Goal: Task Accomplishment & Management: Use online tool/utility

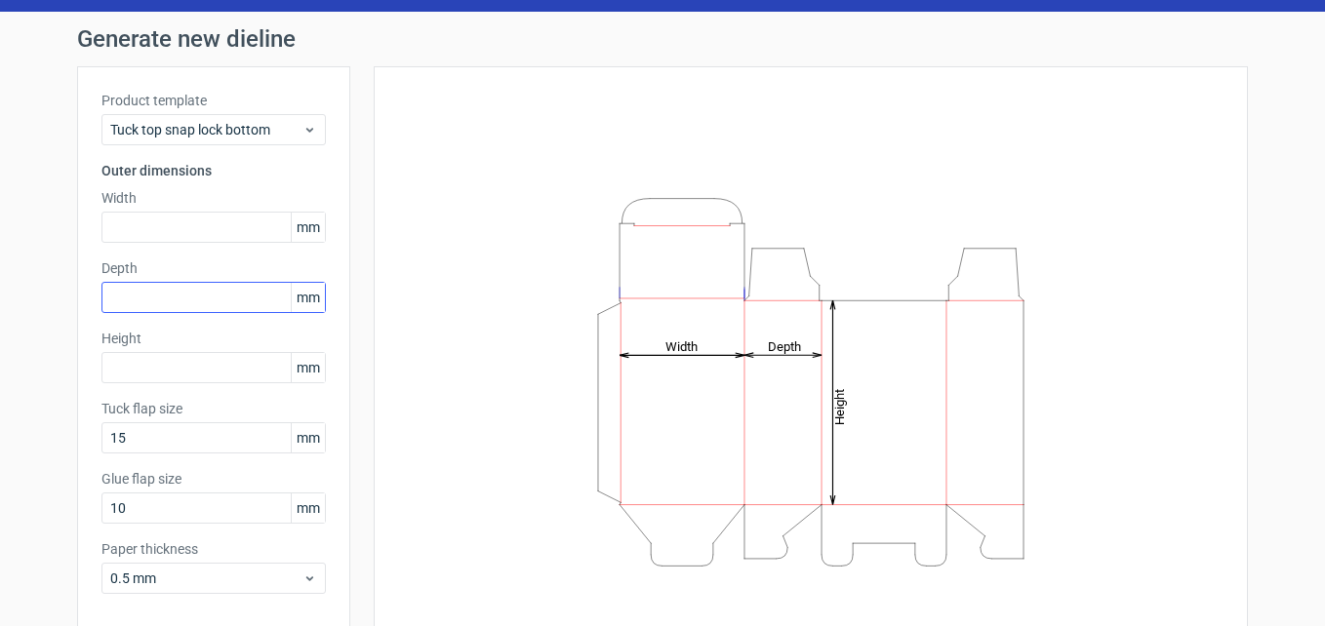
scroll to position [98, 0]
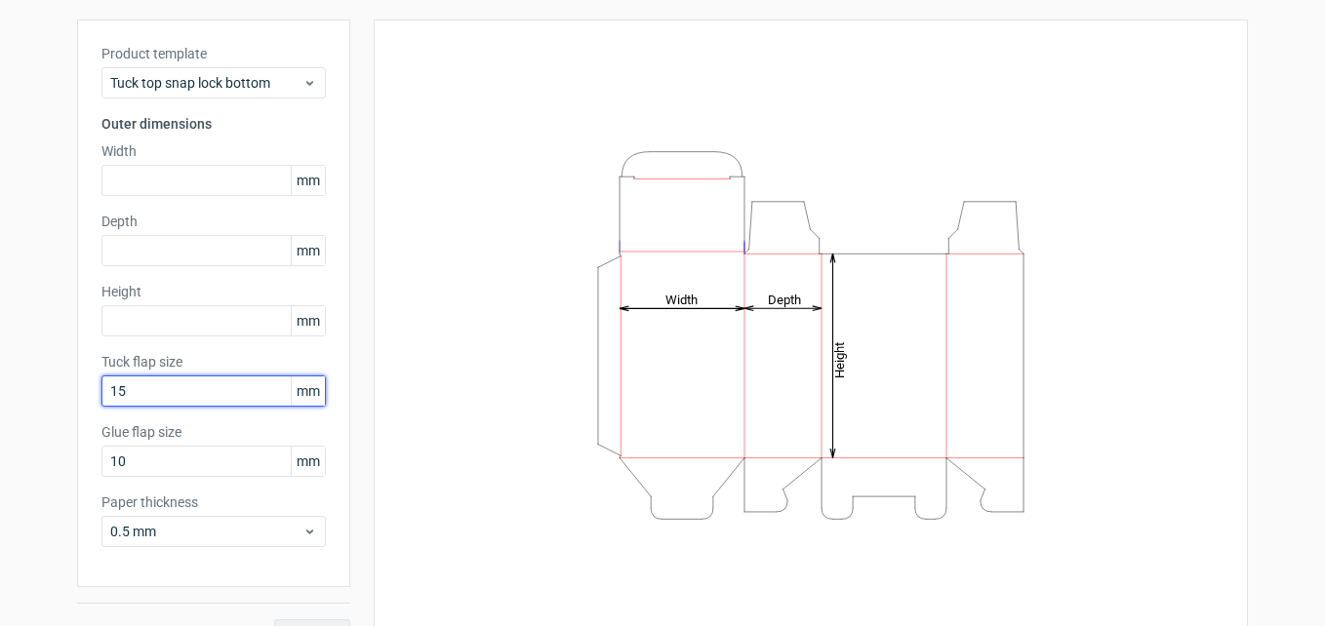
click at [204, 391] on input "15" at bounding box center [213, 391] width 224 height 31
drag, startPoint x: 106, startPoint y: 400, endPoint x: 63, endPoint y: 404, distance: 43.1
click at [63, 404] on div "Generate new dieline Product template Tuck top snap lock bottom Outer dimension…" at bounding box center [662, 315] width 1325 height 701
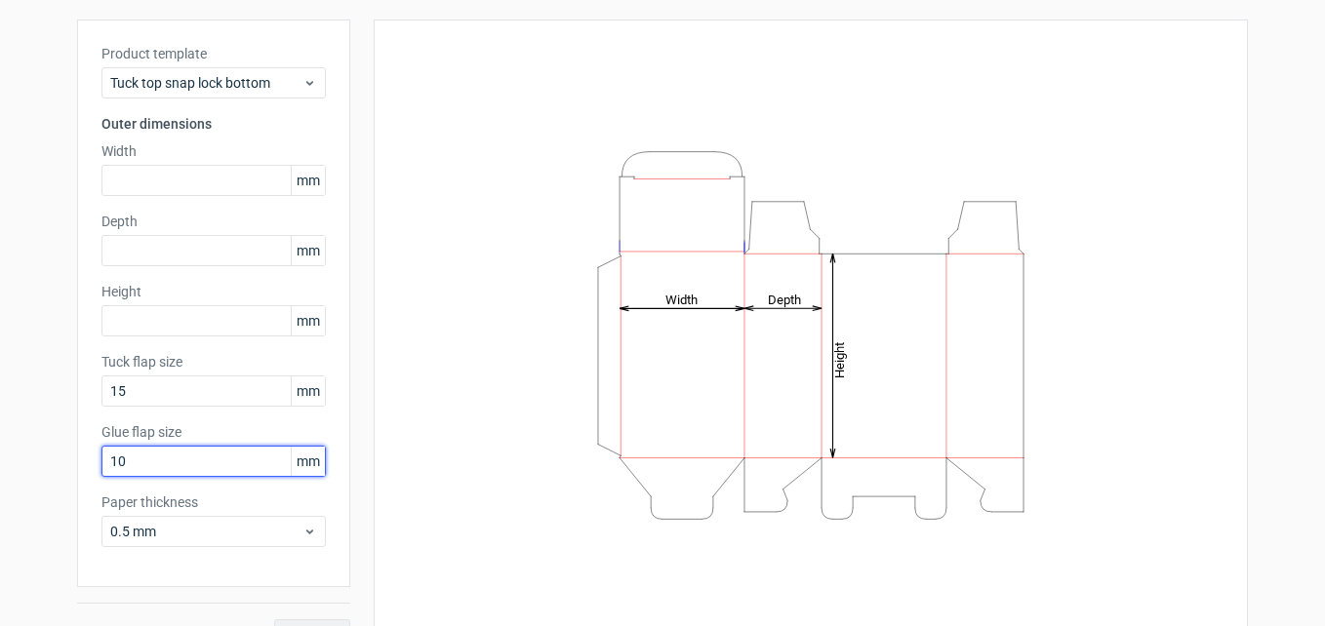
drag, startPoint x: 147, startPoint y: 462, endPoint x: 72, endPoint y: 462, distance: 75.1
click at [77, 462] on div "Product template Tuck top snap lock bottom Outer dimensions Width mm Depth mm H…" at bounding box center [213, 304] width 273 height 568
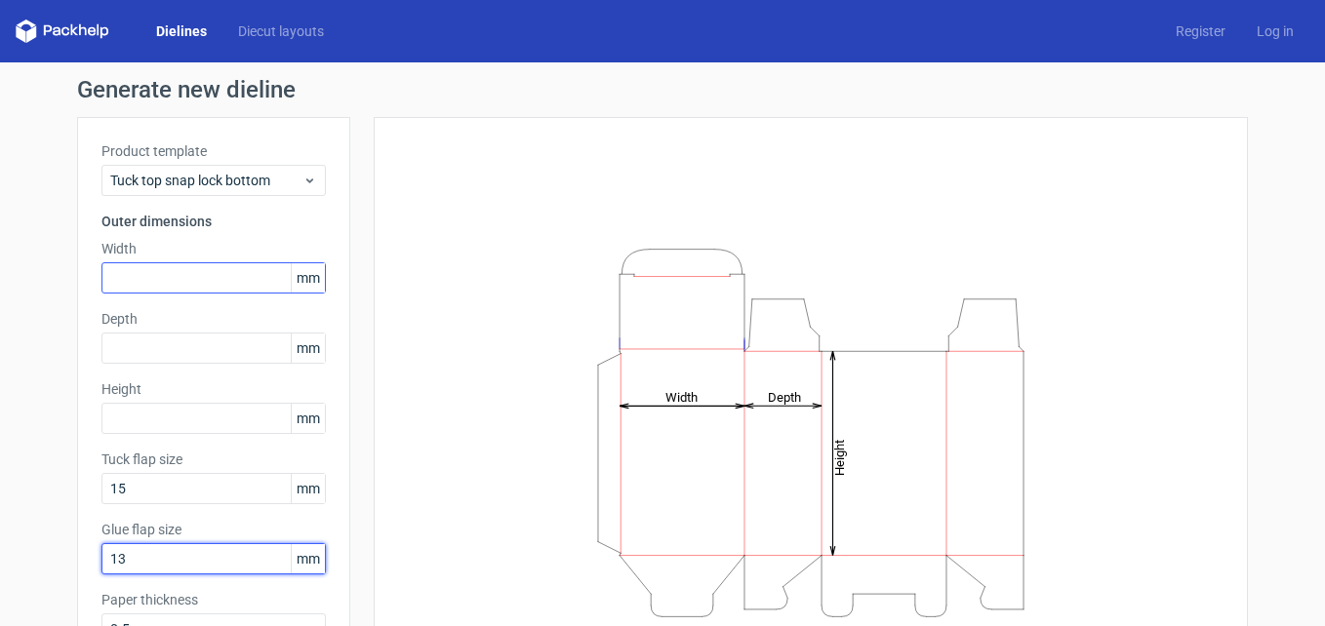
type input "13"
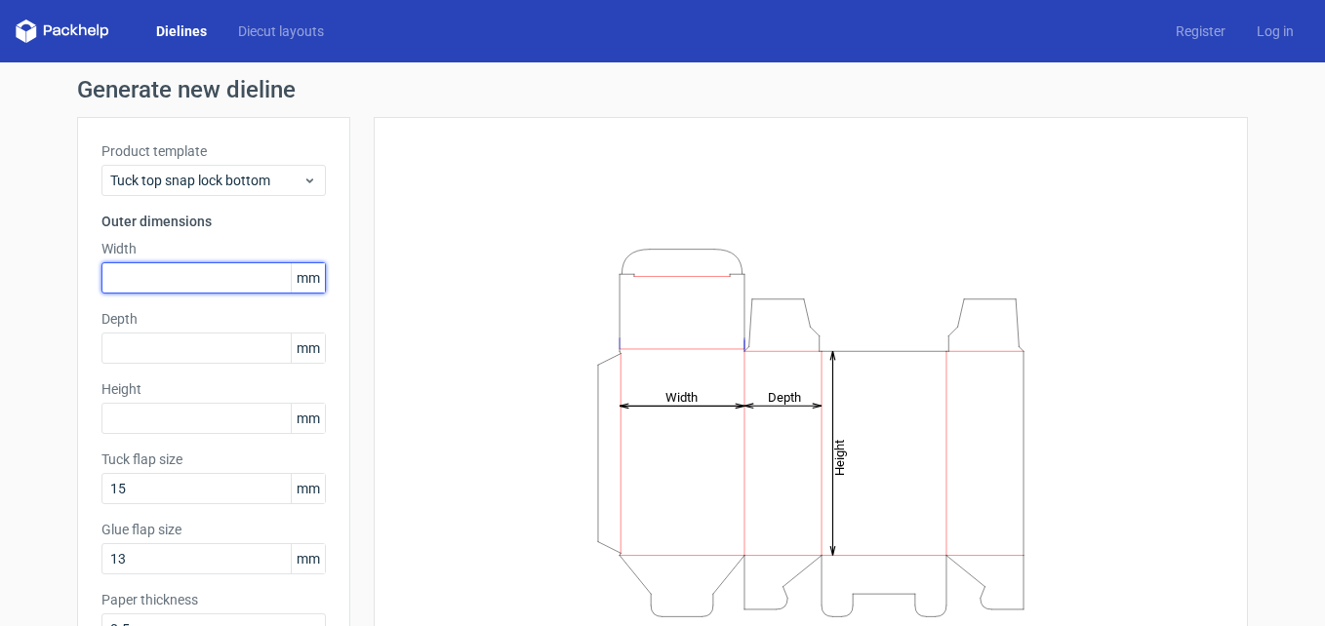
click at [182, 272] on input "text" at bounding box center [213, 277] width 224 height 31
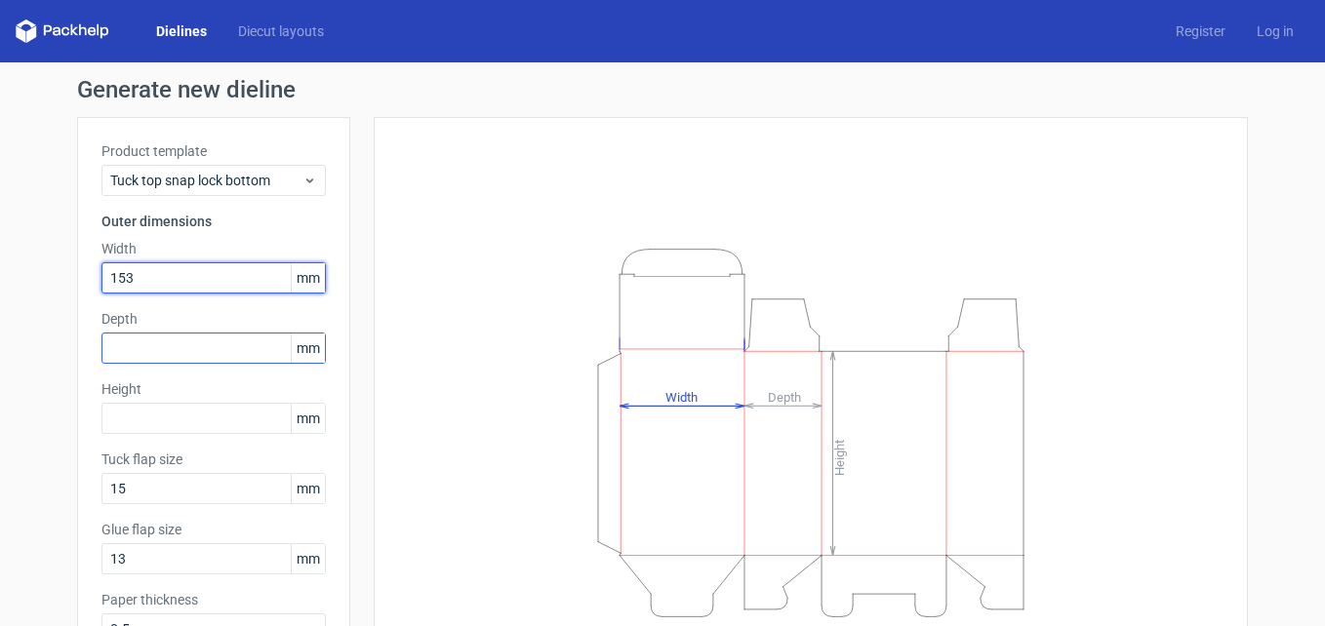
type input "153"
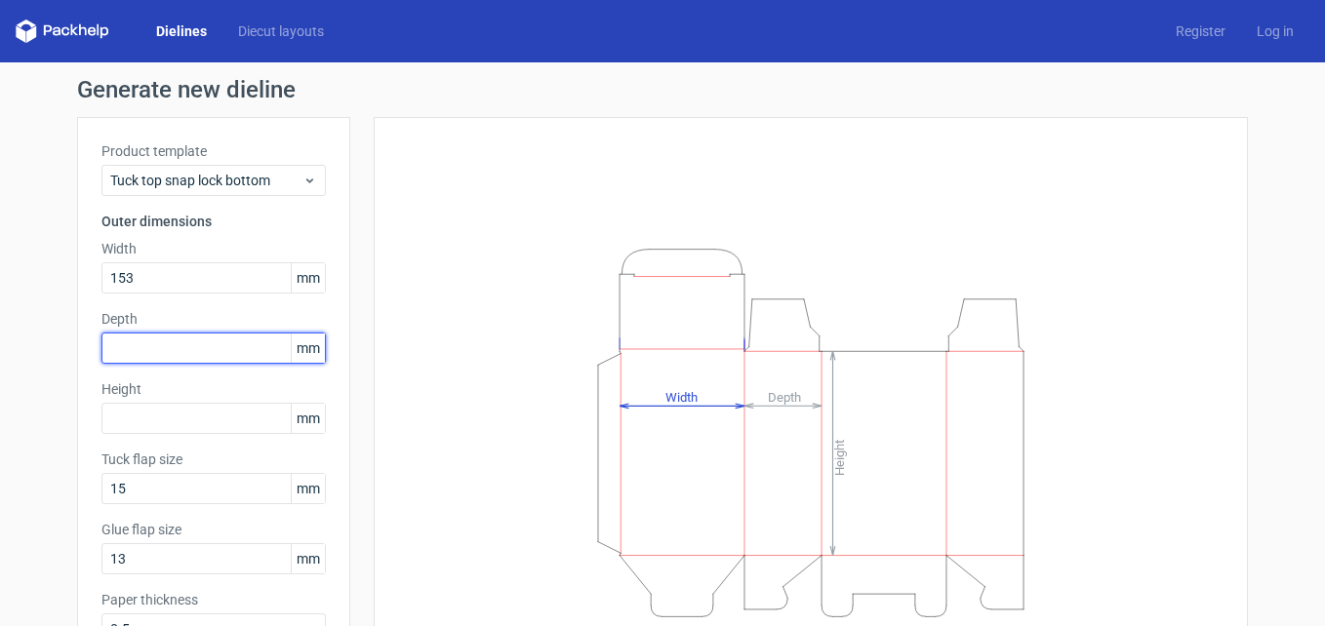
click at [168, 337] on input "text" at bounding box center [213, 348] width 224 height 31
type input "84"
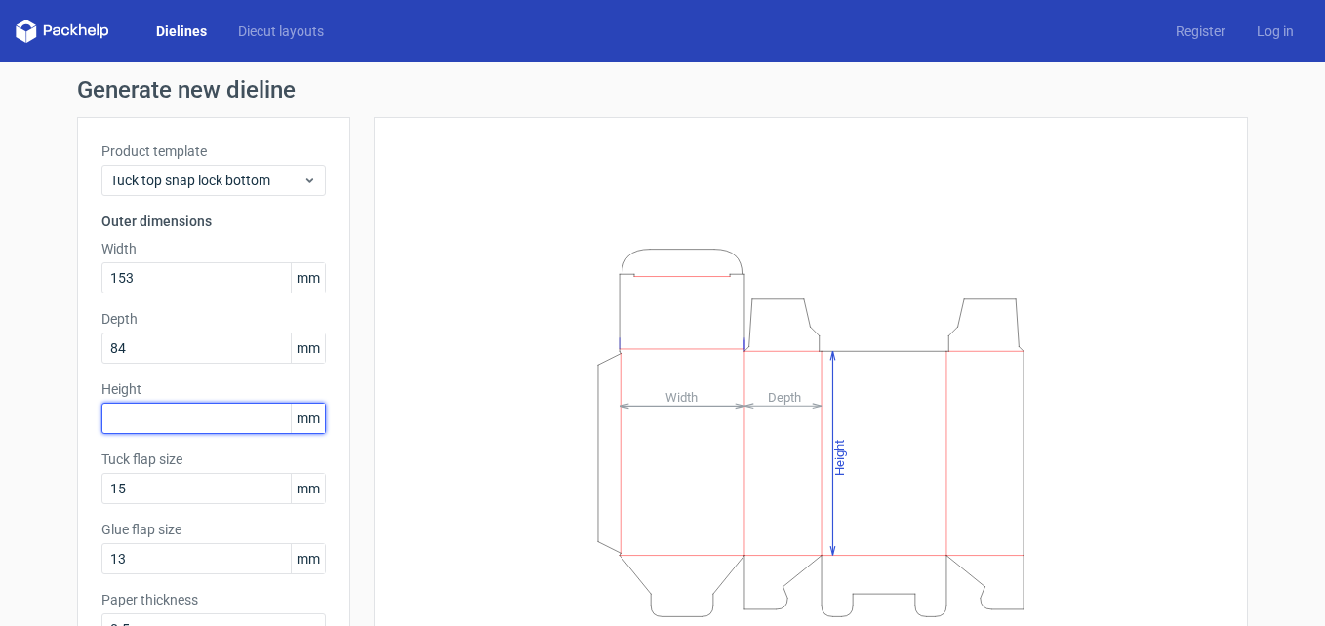
click at [152, 420] on input "text" at bounding box center [213, 418] width 224 height 31
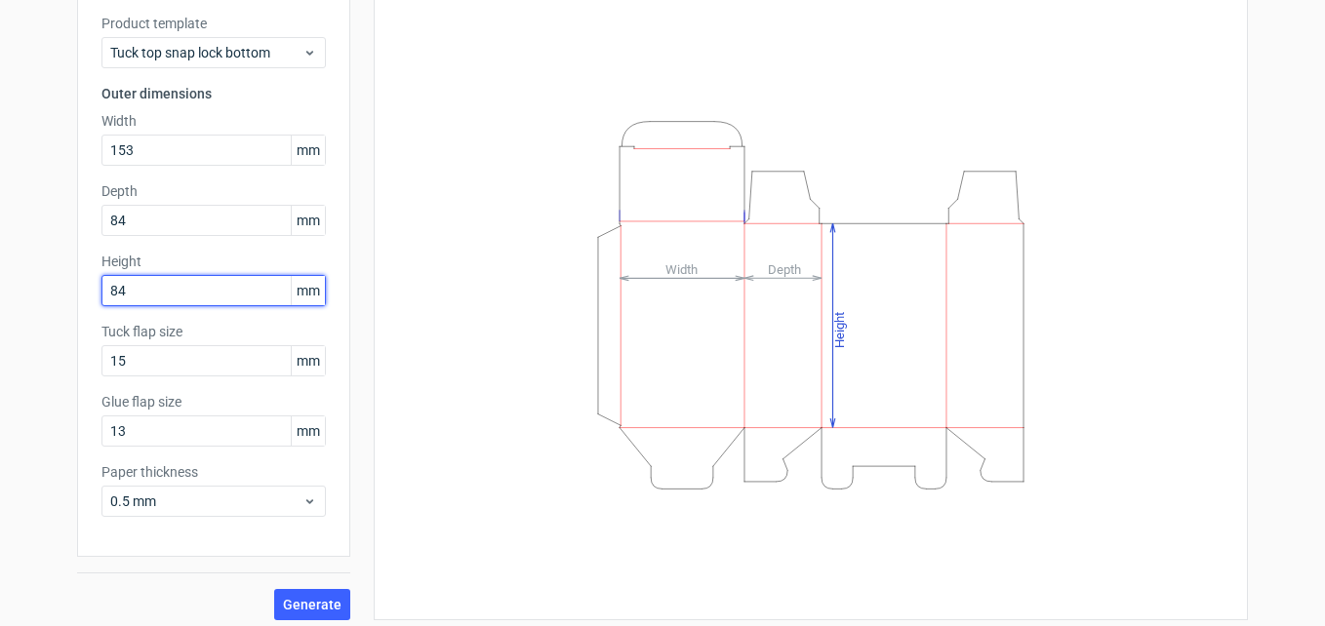
scroll to position [138, 0]
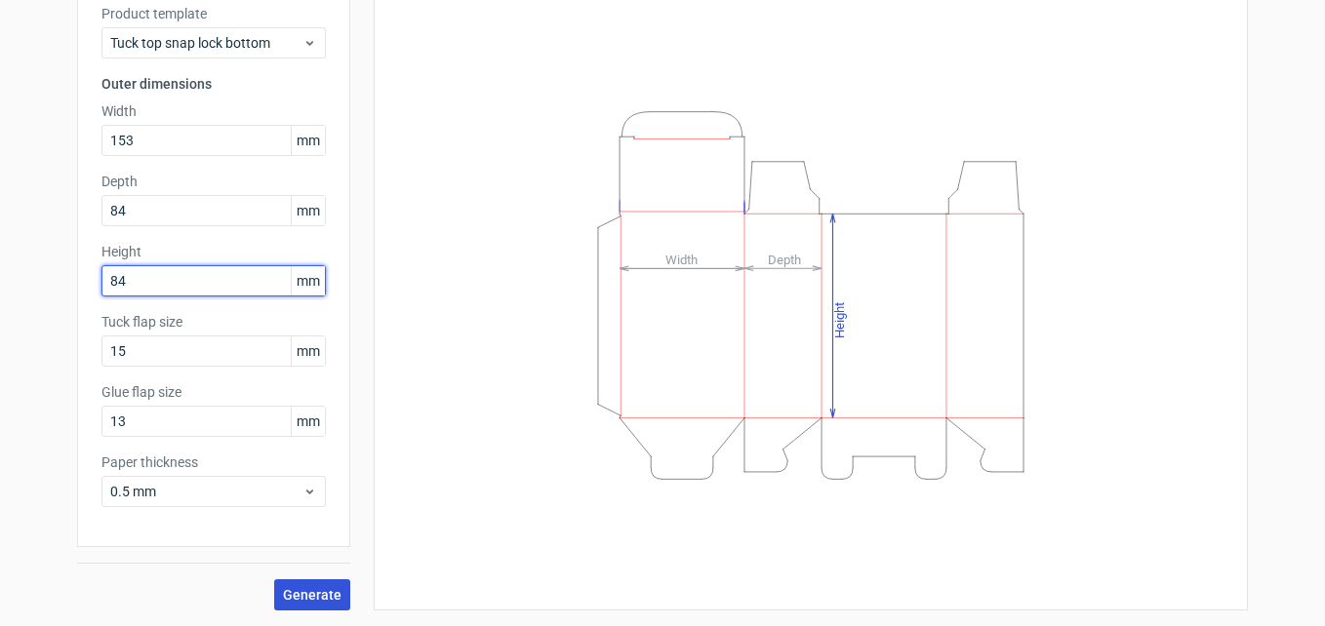
type input "84"
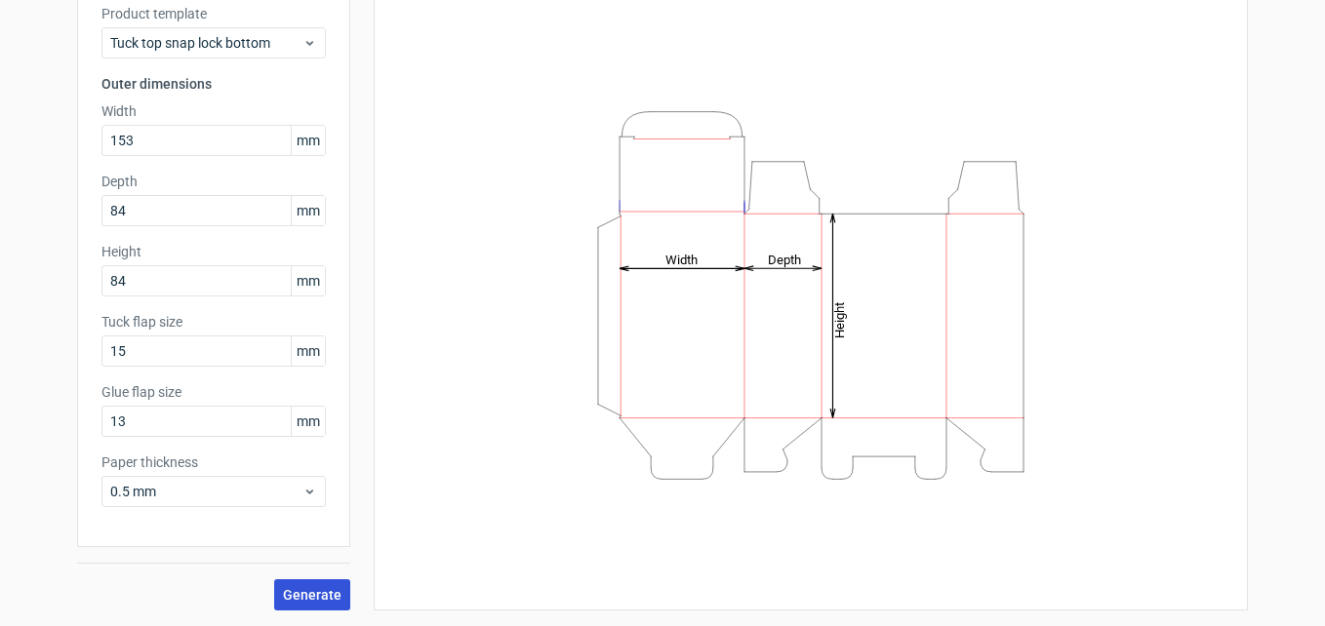
click at [308, 592] on span "Generate" at bounding box center [312, 595] width 59 height 14
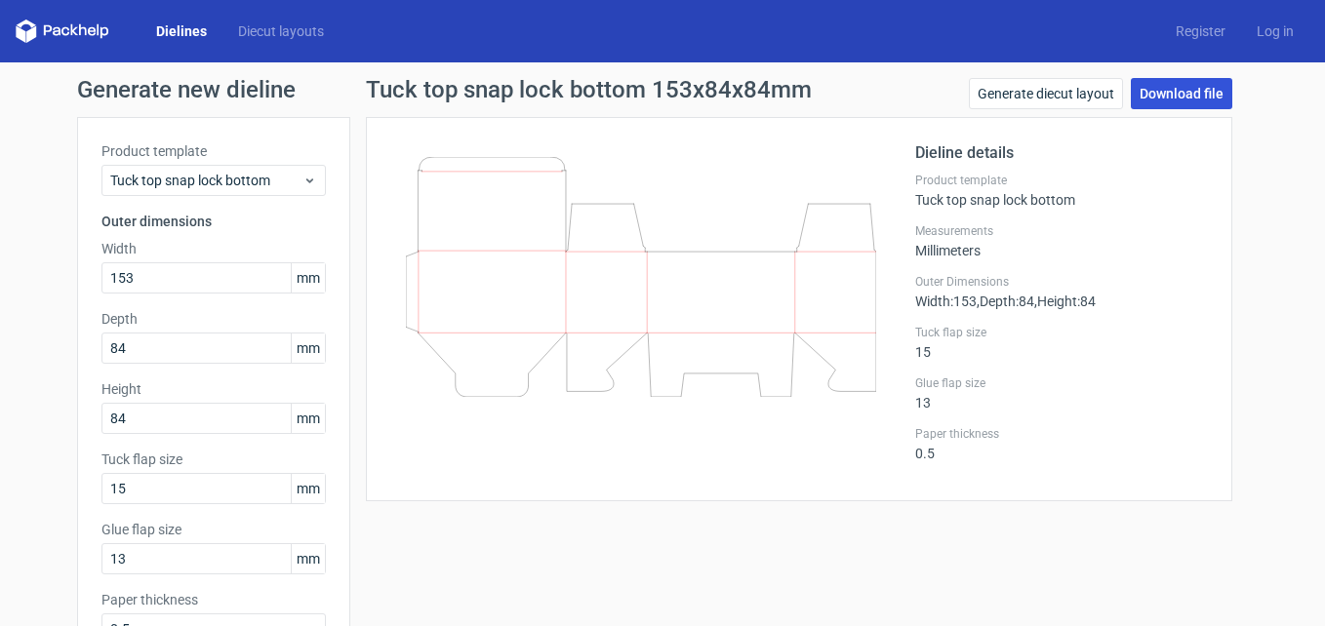
click at [1160, 91] on link "Download file" at bounding box center [1181, 93] width 101 height 31
